Goal: Transaction & Acquisition: Purchase product/service

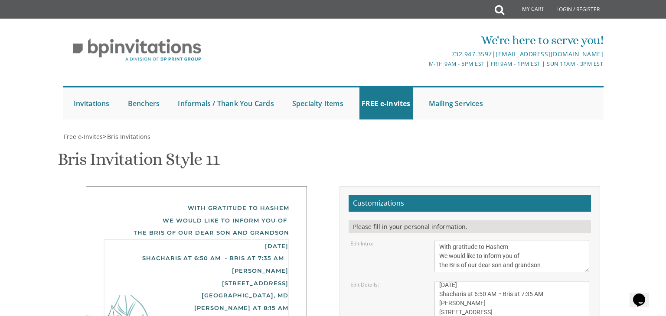
scroll to position [9, 0]
click at [505, 281] on textarea "Sunday, December 15th Shacharis at 7:00 am • Bris at 7:45 AM Khal Zichron Yaako…" at bounding box center [511, 306] width 155 height 51
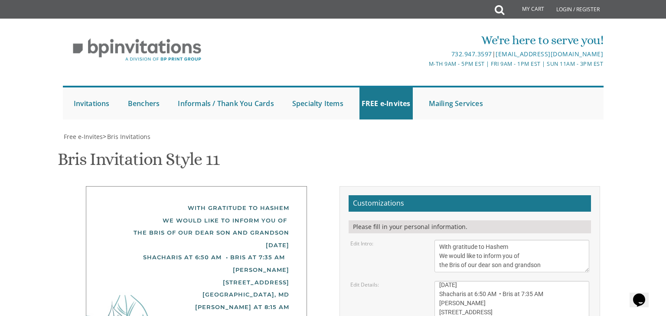
click at [505, 281] on textarea "Sunday, December 15th Shacharis at 7:00 am • Bris at 7:45 AM Khal Zichron Yaako…" at bounding box center [511, 306] width 155 height 51
click at [504, 281] on textarea "Sunday, December 15th Shacharis at 7:00 am • Bris at 7:45 AM Khal Zichron Yaako…" at bounding box center [511, 306] width 155 height 51
click at [459, 281] on textarea "Sunday, December 15th Shacharis at 7:00 am • Bris at 7:45 AM Khal Zichron Yaako…" at bounding box center [511, 306] width 155 height 51
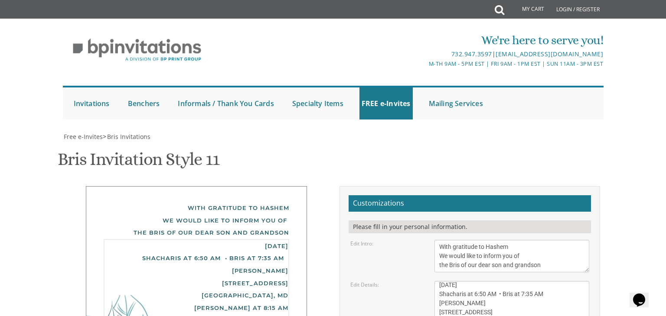
click at [459, 281] on textarea "Sunday, December 15th Shacharis at 7:00 am • Bris at 7:45 AM Khal Zichron Yaako…" at bounding box center [511, 306] width 155 height 51
click at [536, 281] on textarea "Sunday, December 15th Shacharis at 7:00 am • Bris at 7:45 AM Khal Zichron Yaako…" at bounding box center [511, 306] width 155 height 51
drag, startPoint x: 439, startPoint y: 126, endPoint x: 520, endPoint y: 230, distance: 131.2
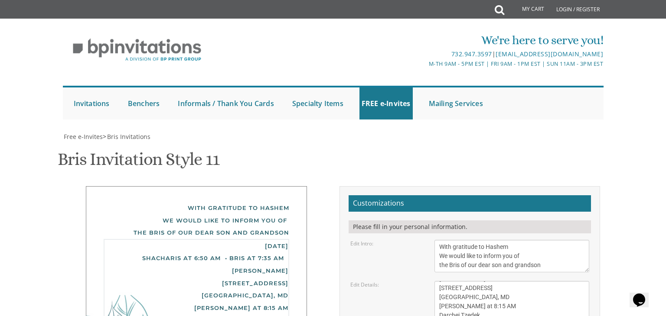
drag, startPoint x: 497, startPoint y: 224, endPoint x: 416, endPoint y: 199, distance: 83.9
drag, startPoint x: 500, startPoint y: 162, endPoint x: 401, endPoint y: 97, distance: 118.3
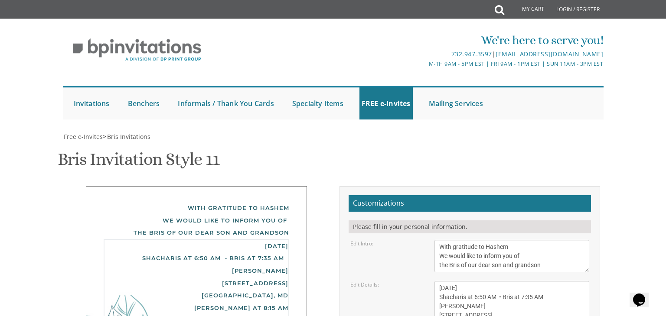
click at [151, 202] on div "With gratitude to Hashem We would like to inform you of the Bris of our dear so…" at bounding box center [196, 220] width 185 height 37
click at [153, 202] on div "With gratitude to Hashem We would like to inform you of the Bris of our dear so…" at bounding box center [196, 220] width 185 height 37
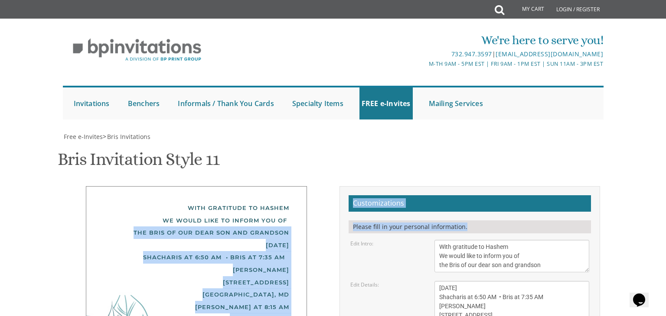
drag, startPoint x: 133, startPoint y: 70, endPoint x: 348, endPoint y: 90, distance: 215.8
click at [175, 202] on div "With gratitude to Hashem We would like to inform you of the Bris of our dear so…" at bounding box center [196, 220] width 185 height 37
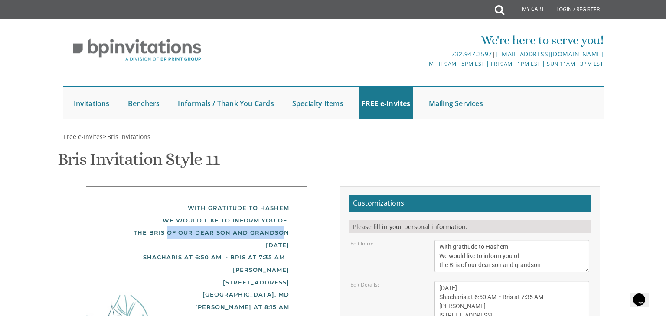
drag, startPoint x: 170, startPoint y: 71, endPoint x: 286, endPoint y: 68, distance: 116.2
click at [286, 202] on div "With gratitude to Hashem We would like to inform you of the Bris of our dear so…" at bounding box center [196, 220] width 185 height 37
drag, startPoint x: 288, startPoint y: 71, endPoint x: 170, endPoint y: 72, distance: 117.4
click at [170, 202] on div "With gratitude to Hashem We would like to inform you of the Bris of our dear so…" at bounding box center [196, 220] width 185 height 37
copy div "of our dear son and grandson"
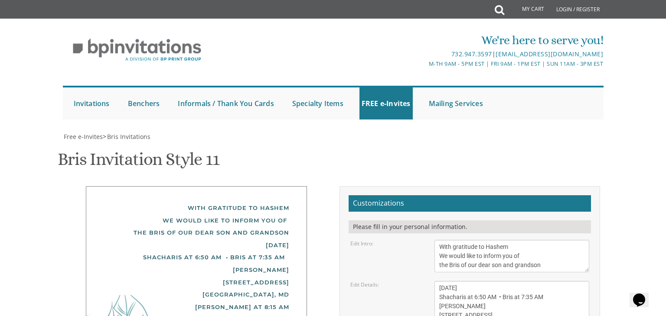
scroll to position [9, 0]
drag, startPoint x: 436, startPoint y: 205, endPoint x: 510, endPoint y: 249, distance: 86.5
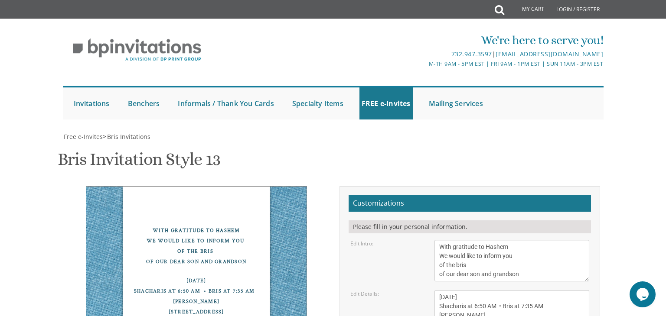
scroll to position [33, 0]
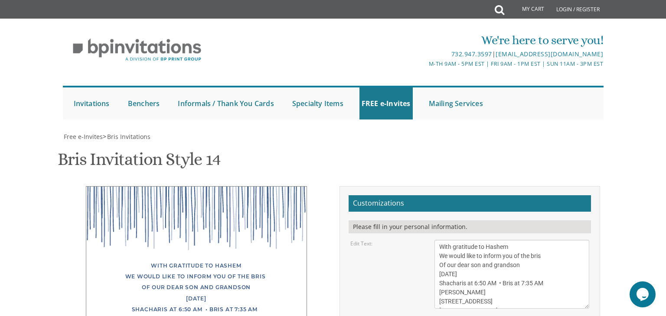
click at [211, 186] on div "With gratitude to Hashem We would like to inform you of the bris Of our dear so…" at bounding box center [196, 317] width 221 height 262
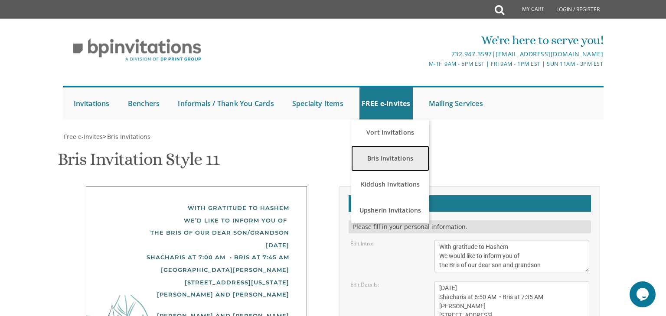
click at [370, 161] on link "Bris Invitations" at bounding box center [390, 159] width 78 height 26
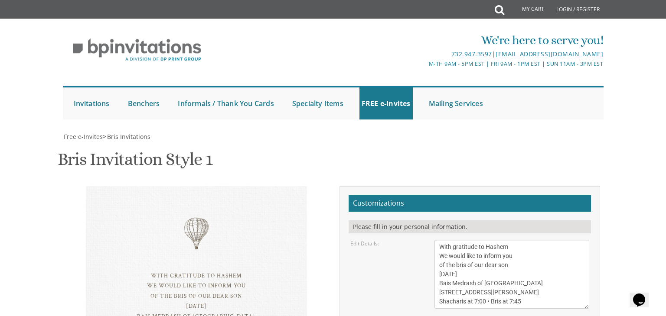
scroll to position [121, 0]
click at [199, 186] on div "With gratitude to Hashem We would like to inform you of the bris of our dear so…" at bounding box center [196, 296] width 221 height 221
drag, startPoint x: 532, startPoint y: 183, endPoint x: 465, endPoint y: 183, distance: 66.7
click at [465, 240] on textarea "With gratitude to Hashem We would like to inform you of the bris of our dear so…" at bounding box center [511, 274] width 155 height 69
drag, startPoint x: 165, startPoint y: 202, endPoint x: 193, endPoint y: 133, distance: 74.0
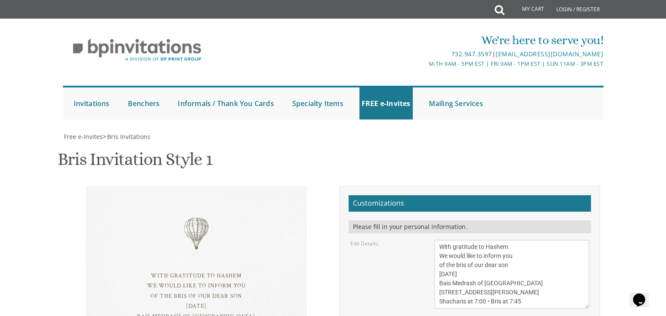
click at [193, 186] on div "With gratitude to Hashem We would like to inform you of the bris of our dear so…" at bounding box center [196, 296] width 221 height 221
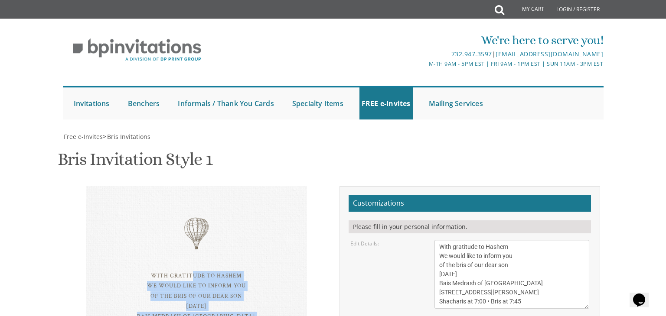
click at [185, 186] on div "With gratitude to Hashem We would like to inform you of the bris of our dear so…" at bounding box center [196, 296] width 221 height 221
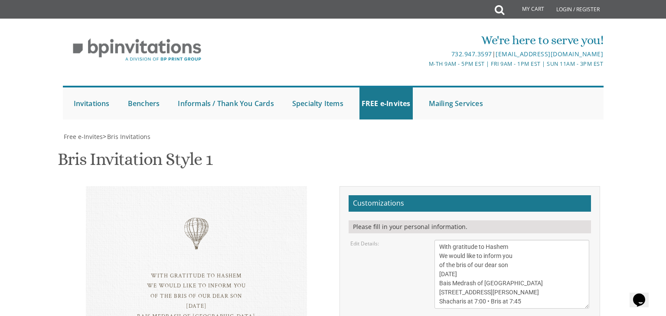
click at [191, 186] on div "With gratitude to Hashem We would like to inform you of the bris of our dear so…" at bounding box center [196, 296] width 221 height 221
click at [197, 186] on div "With gratitude to Hashem We would like to inform you of the bris of our dear so…" at bounding box center [196, 296] width 221 height 221
drag, startPoint x: 190, startPoint y: 126, endPoint x: 47, endPoint y: 145, distance: 144.3
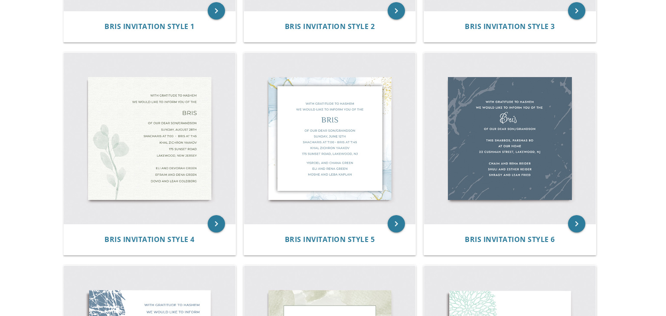
scroll to position [351, 0]
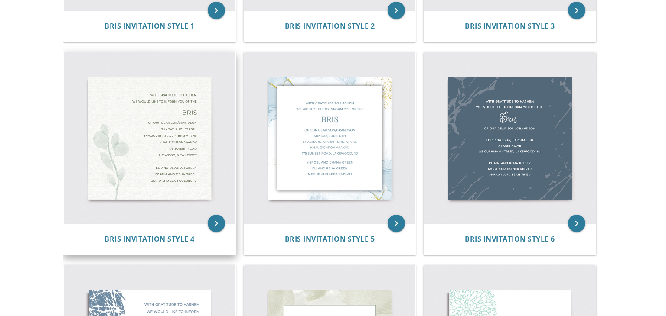
click at [127, 225] on div "Bris Invitation Style 4" at bounding box center [150, 239] width 172 height 31
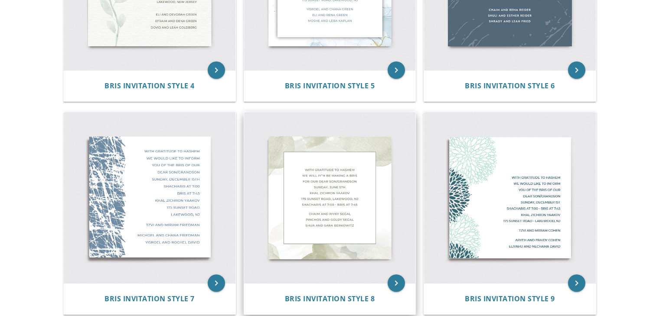
scroll to position [504, 0]
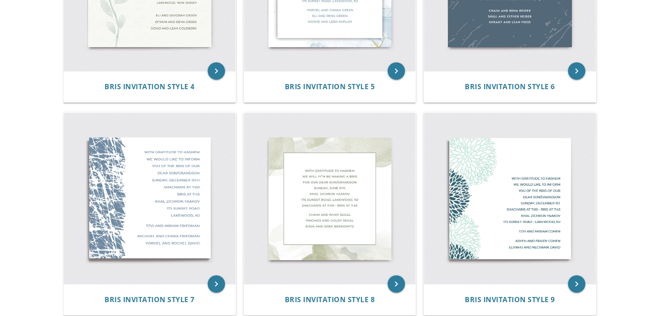
click at [23, 256] on body "My Cart Total: View Cart Item(s) Submit My Cart Total: View Cart Item(s) Login …" at bounding box center [333, 211] width 666 height 1430
click at [522, 227] on img at bounding box center [510, 199] width 172 height 172
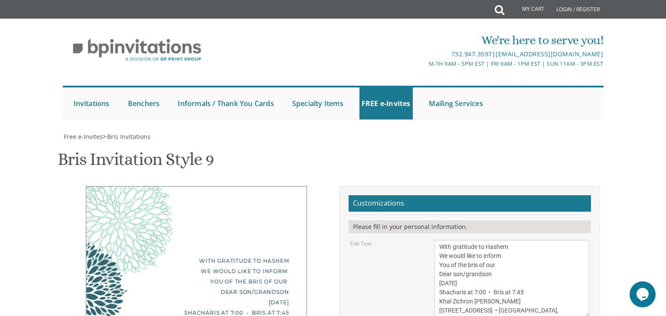
click at [456, 240] on textarea "With gratitude to Hashem We would like to inform You of the bris of our Dear so…" at bounding box center [511, 279] width 155 height 78
drag, startPoint x: 550, startPoint y: 161, endPoint x: 440, endPoint y: 53, distance: 154.7
paste textarea "[DATE] Shacharis at 6:50 AM • Bris at 7:35 AM [PERSON_NAME] [STREET_ADDRESS] [G…"
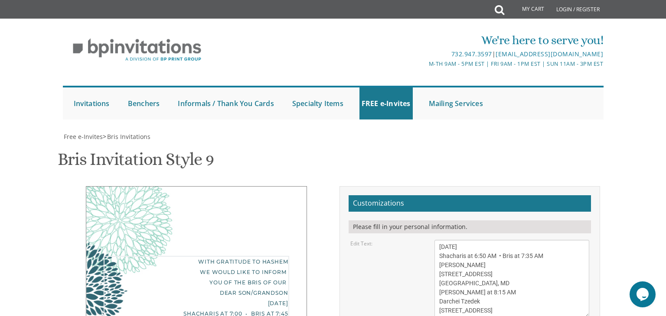
type textarea "[DATE] Shacharis at 6:50 AM • Bris at 7:35 AM [PERSON_NAME] [STREET_ADDRESS] [G…"
drag, startPoint x: 539, startPoint y: 180, endPoint x: 438, endPoint y: 178, distance: 101.9
type textarea "Shachar and [PERSON_NAME]"
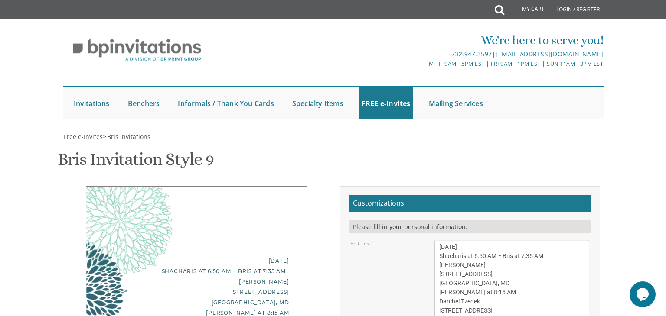
drag, startPoint x: 530, startPoint y: 209, endPoint x: 374, endPoint y: 195, distance: 156.7
drag, startPoint x: 526, startPoint y: 210, endPoint x: 434, endPoint y: 205, distance: 92.5
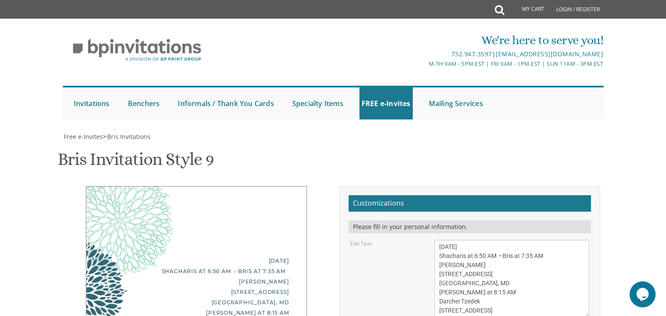
paste textarea "[PERSON_NAME] and [PERSON_NAME] [PERSON_NAME] and [PERSON_NAME]"
type textarea "[PERSON_NAME] and [PERSON_NAME] [PERSON_NAME] and [PERSON_NAME]"
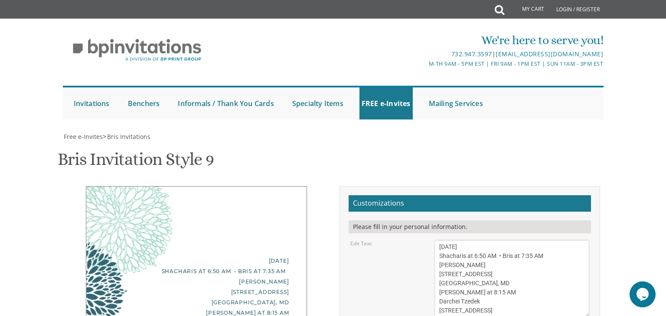
drag, startPoint x: 89, startPoint y: 223, endPoint x: 125, endPoint y: 274, distance: 62.5
click at [220, 245] on div "Friday, September 5th Shacharis at 6:50 AM • Bris at 7:35 AM Derech Chaim 6603 …" at bounding box center [196, 295] width 221 height 219
type input "islandau@gmail.com"
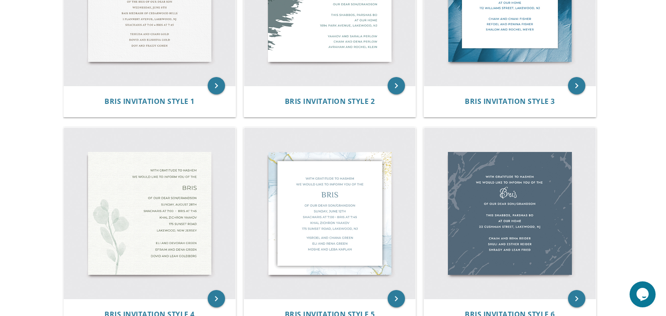
scroll to position [278, 0]
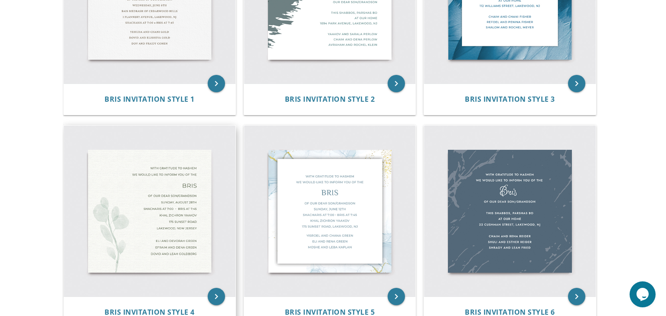
click at [161, 199] on img at bounding box center [150, 212] width 172 height 172
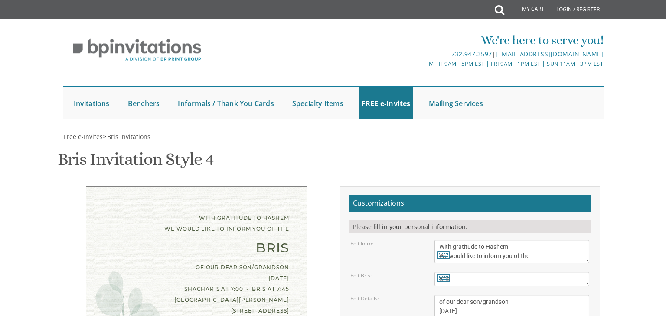
scroll to position [132, 0]
click at [473, 272] on textarea "Bris" at bounding box center [511, 279] width 155 height 14
click at [127, 254] on div "With gratitude to Hashem We would like to inform you of the Bris of our dear so…" at bounding box center [196, 285] width 221 height 198
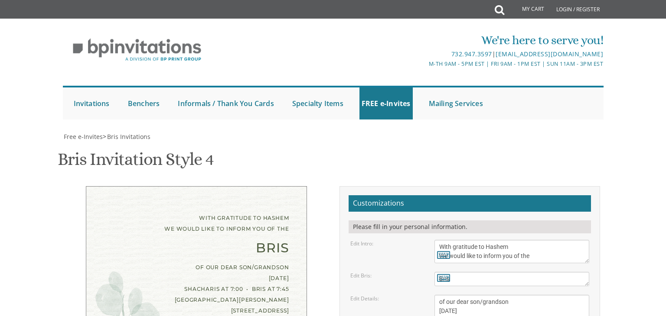
click at [266, 243] on div "Bris" at bounding box center [196, 248] width 185 height 11
click at [238, 213] on div "With gratitude to Hashem We would like to inform you of the" at bounding box center [196, 224] width 185 height 22
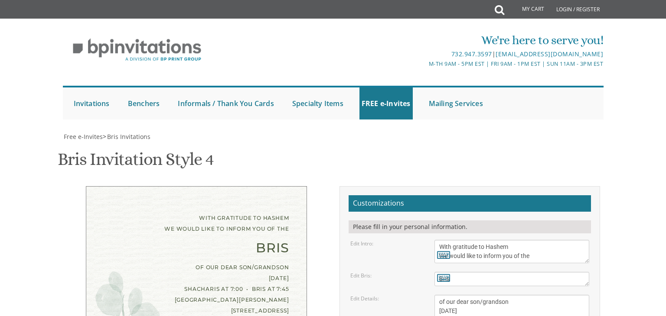
click at [242, 262] on div "of our dear son/grandson Sunday, August 28th Shacharis at 7:00 • Bris at 7:45 K…" at bounding box center [196, 289] width 185 height 55
drag, startPoint x: 199, startPoint y: 127, endPoint x: 281, endPoint y: 179, distance: 97.1
click at [281, 262] on div "of our dear son/grandson Sunday, August 28th Shacharis at 7:00 • Bris at 7:45 K…" at bounding box center [196, 289] width 185 height 55
drag, startPoint x: 506, startPoint y: 201, endPoint x: 386, endPoint y: 116, distance: 146.7
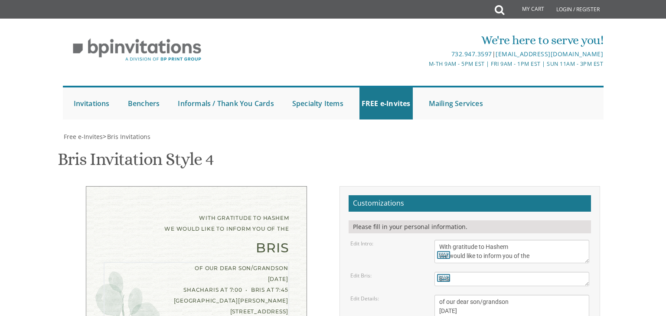
paste textarea "Friday, September 5th Shacharis at 6:50 AM • Bris at 7:35 AM Derech Chaim 6603 …"
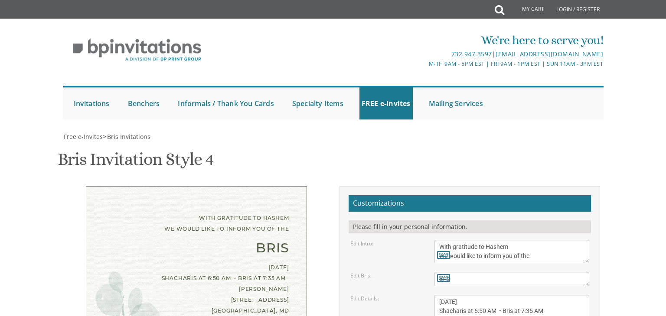
paste textarea "of our dear son and grandson"
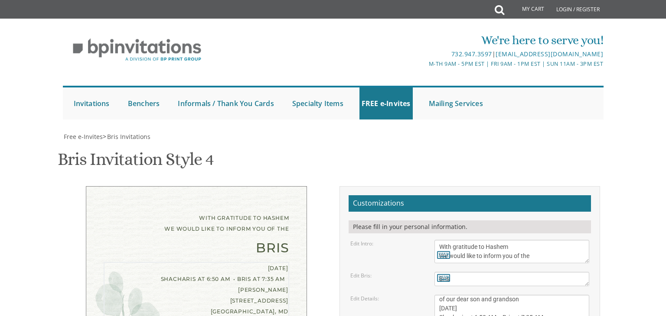
scroll to position [27, 0]
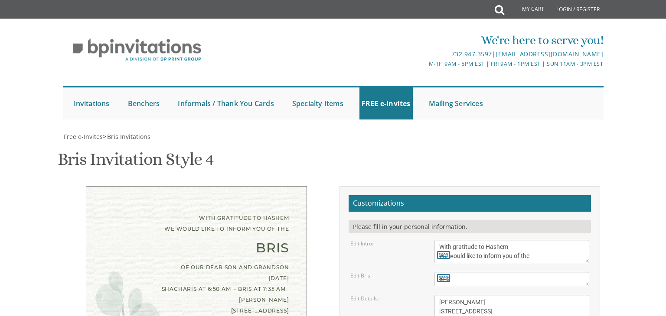
scroll to position [0, 0]
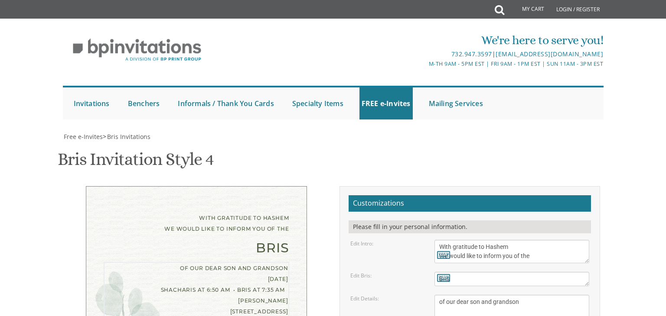
type textarea "of our dear son and grandson Friday, September 5th Shacharis at 6:50 AM • Bris …"
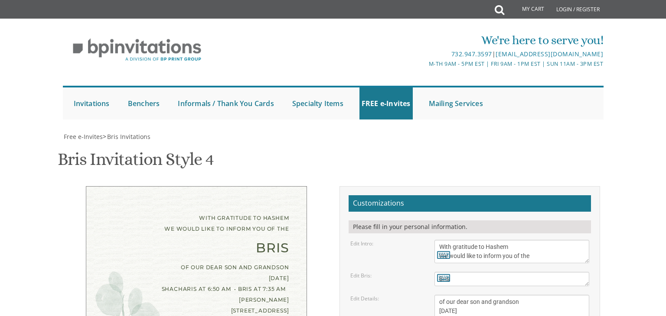
drag, startPoint x: 524, startPoint y: 220, endPoint x: 442, endPoint y: 237, distance: 83.3
drag, startPoint x: 523, startPoint y: 232, endPoint x: 403, endPoint y: 206, distance: 122.8
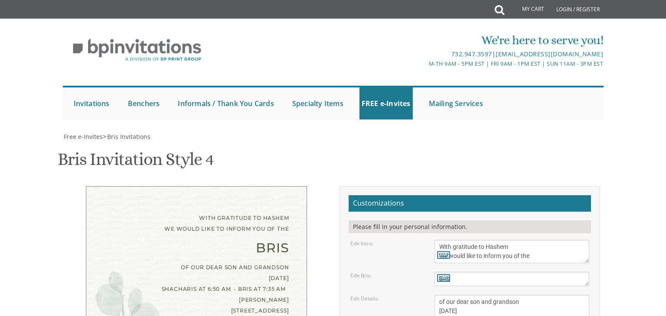
paste textarea "Joel and Johni Landau Pinchas and Shoshana Sonnenberg"
type textarea "[PERSON_NAME] and [PERSON_NAME] [PERSON_NAME] and [PERSON_NAME] [PERSON_NAME] a…"
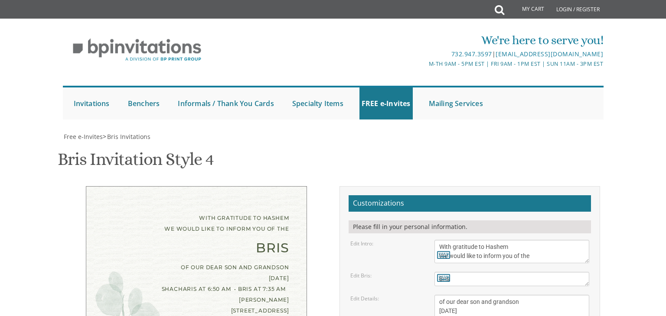
type input "islandau@gmail.com"
click at [318, 276] on div "With gratitude to Hashem We would like to inform you of the Bris of our dear so…" at bounding box center [196, 306] width 260 height 240
click at [198, 273] on div "With gratitude to Hashem We would like to inform you of the Bris of our dear so…" at bounding box center [196, 306] width 221 height 240
click at [254, 263] on div "With gratitude to Hashem We would like to inform you of the Bris of our dear so…" at bounding box center [196, 306] width 221 height 240
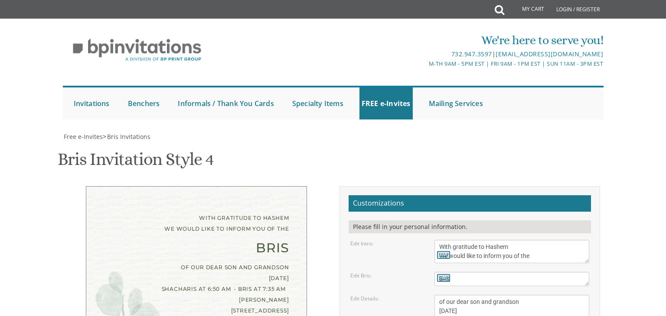
click at [59, 262] on div "With gratitude to Hashem We would like to inform you of the Bris of our dear so…" at bounding box center [195, 311] width 273 height 250
drag, startPoint x: 436, startPoint y: 212, endPoint x: 513, endPoint y: 55, distance: 174.2
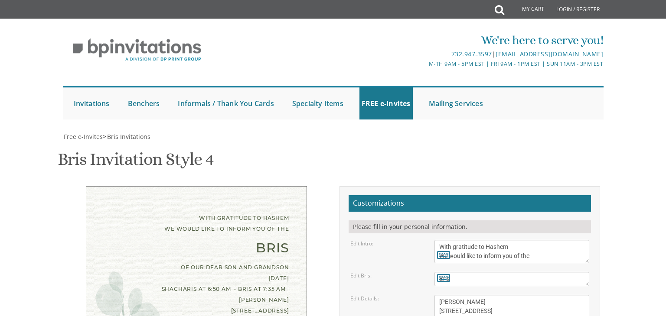
drag, startPoint x: 520, startPoint y: 97, endPoint x: 371, endPoint y: 42, distance: 158.2
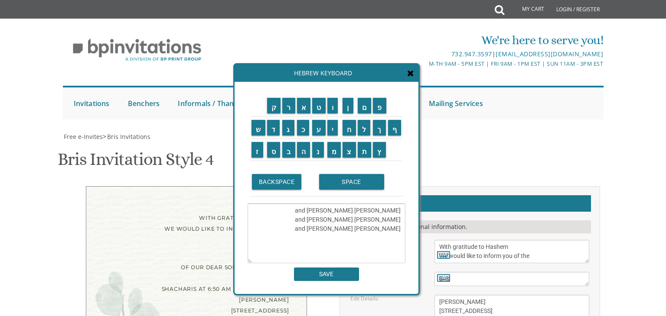
click at [357, 244] on textarea "Shachar and Ilana Landau Joel and Johni Landau Pinchas and Shoshana Sonnenberg" at bounding box center [326, 234] width 158 height 60
click at [404, 226] on textarea "Shachar and Ilana Landau Joel and Johni Landau Pinchas and Shoshana" at bounding box center [326, 234] width 158 height 60
type textarea "Shachar and Ilana Landau Joel and Johni Landau Pinchas and Shoshana"
click at [413, 71] on icon at bounding box center [410, 73] width 7 height 9
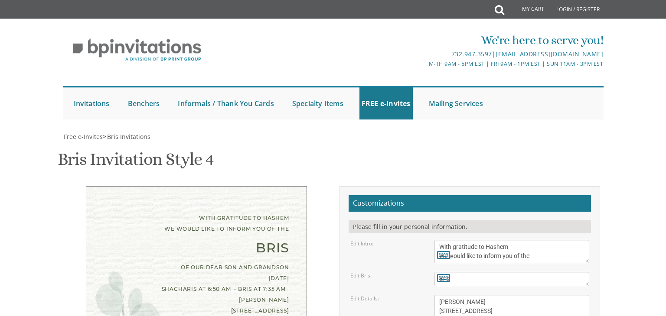
type textarea "Shachar and Ilana Landau Joel and Johni Landau Pinchas and Shoshana Sonnenberg"
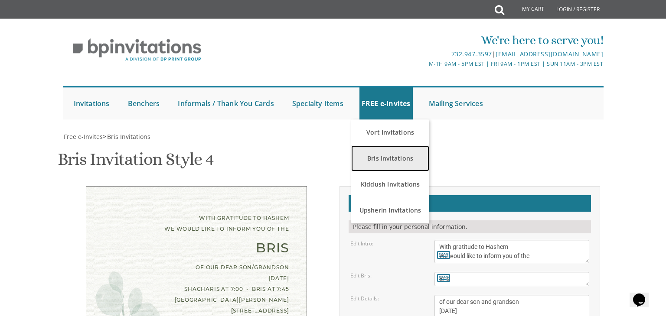
click at [387, 161] on link "Bris Invitations" at bounding box center [390, 159] width 78 height 26
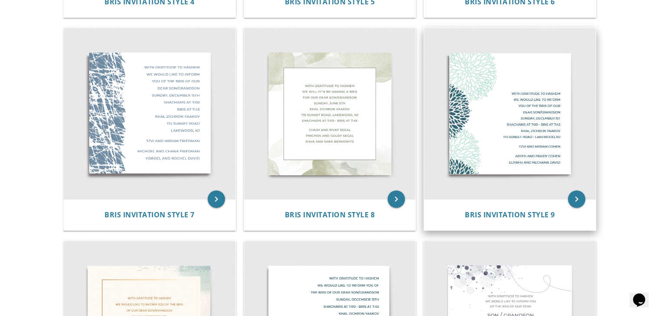
scroll to position [595, 0]
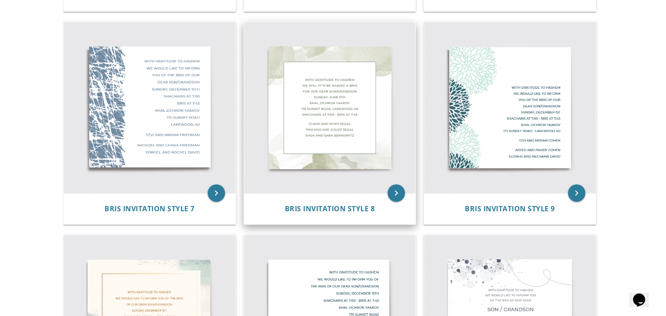
click at [358, 121] on img at bounding box center [330, 108] width 172 height 172
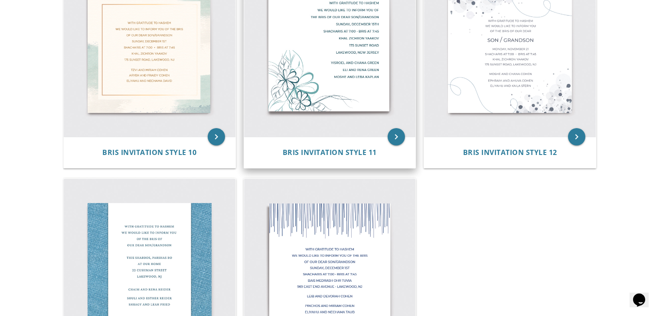
scroll to position [880, 0]
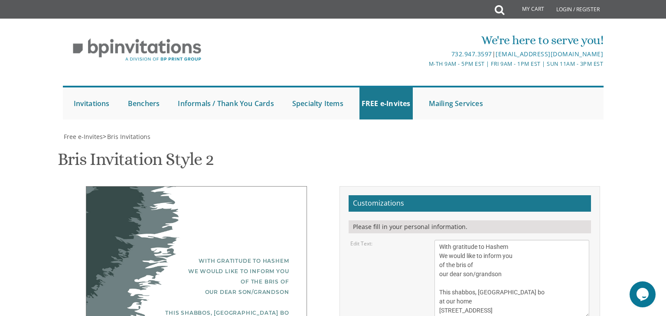
scroll to position [146, 0]
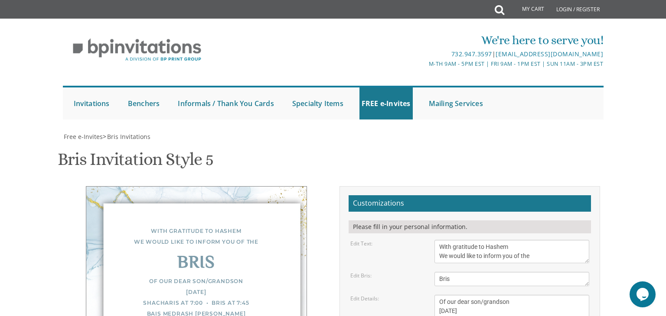
scroll to position [159, 0]
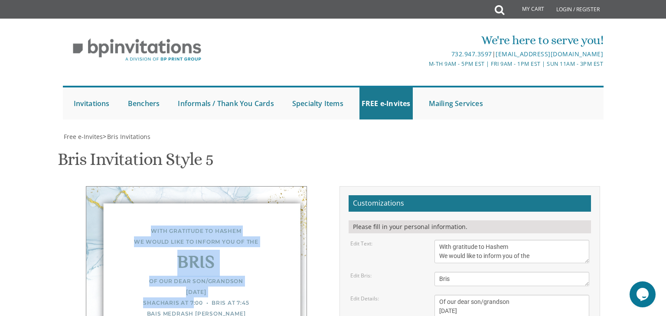
drag, startPoint x: 130, startPoint y: 39, endPoint x: 278, endPoint y: 130, distance: 173.9
click at [278, 186] on div "With gratitude to Hashem We would like to inform you of the Bris Of our dear so…" at bounding box center [196, 301] width 221 height 231
click at [278, 276] on div "Of our dear son/grandson [DATE] Shacharis at 7:00 • Bris at 7:45 Bais Medrash […" at bounding box center [196, 308] width 185 height 65
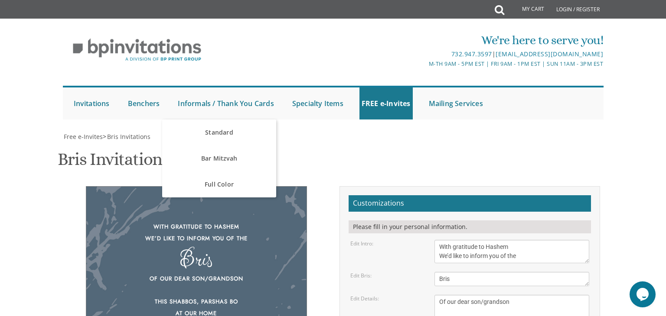
scroll to position [153, 0]
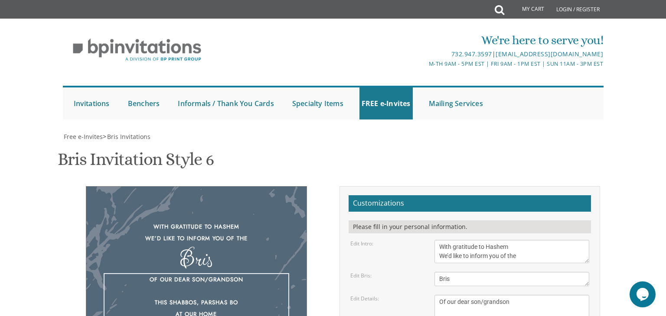
drag, startPoint x: 437, startPoint y: 164, endPoint x: 582, endPoint y: 248, distance: 167.2
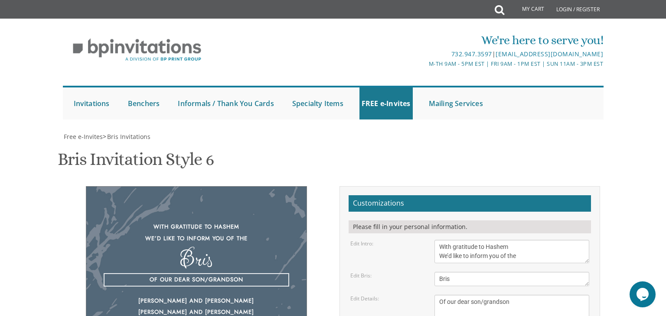
paste textarea "Friday, September 5th Shacharis at 6:50 AM • Bris at 7:35 AM Derech Chaim 6603 …"
type textarea "Of our dear son/grandson Friday, September 5th Shacharis at 6:50 AM • Bris at 7…"
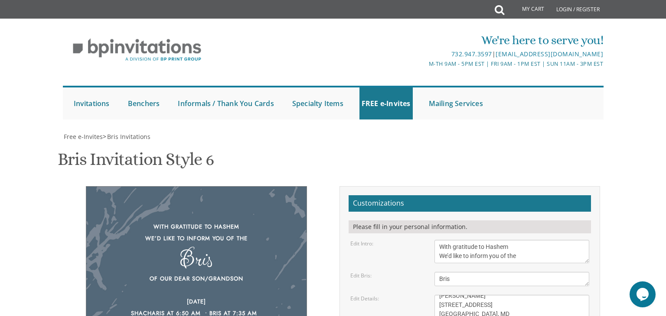
drag, startPoint x: 526, startPoint y: 226, endPoint x: 380, endPoint y: 189, distance: 151.5
paste textarea "Shachar and Ilana Landau Joel and Johni Landau Pinchas and Shoshana Sonnenberg"
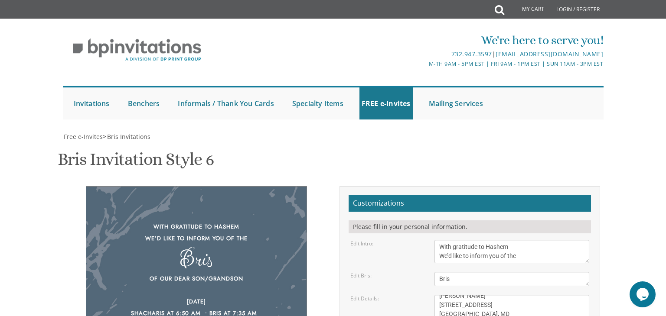
scroll to position [0, 0]
type textarea "Shachar and Ilana Landau Joel and Johni Landau Pinchas and Shoshana Sonnenberg"
click at [326, 188] on div "With gratitude to Hashem We’d like to inform you of the Bris Of our dear son/gr…" at bounding box center [195, 313] width 273 height 255
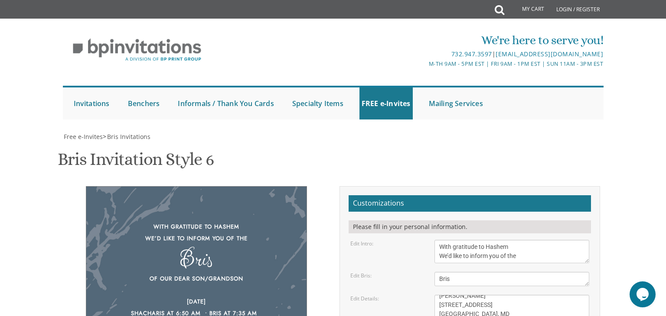
scroll to position [165, 0]
click at [439, 295] on textarea "Of our dear son/grandson This Shabbos, Parshas Bo at our home 22 Cushman Street…" at bounding box center [511, 320] width 155 height 51
drag, startPoint x: 482, startPoint y: 151, endPoint x: 440, endPoint y: 152, distance: 42.5
click at [440, 295] on textarea "Of our dear son/grandson This Shabbos, Parshas Bo at our home 22 Cushman Street…" at bounding box center [511, 320] width 155 height 51
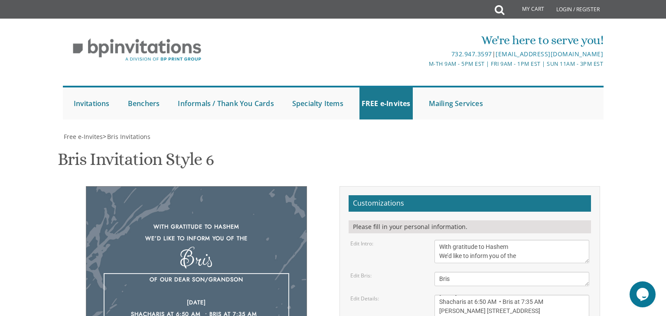
scroll to position [27, 0]
click at [436, 295] on textarea "Of our dear son/grandson This Shabbos, Parshas Bo at our home 22 Cushman Street…" at bounding box center [511, 320] width 155 height 51
type textarea "Of our dear son/grandson Friday, September 5th Shacharis at 6:50 AM • Bris at 7…"
click at [360, 295] on div "Edit Details: Of our dear son/grandson This Shabbos, Parshas Bo at our home 22 …" at bounding box center [470, 320] width 252 height 51
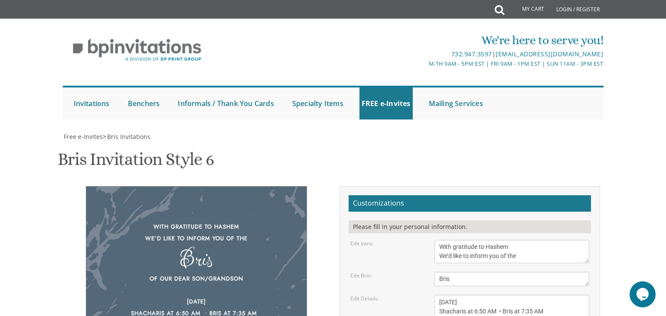
type textarea "Shachar and Ilana Landau Joel and Johni Landau Pinchas and Shoshana Sonnenberg"
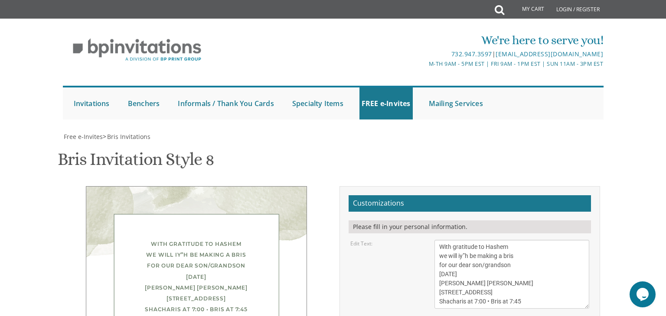
scroll to position [50, 0]
